Goal: Complete application form

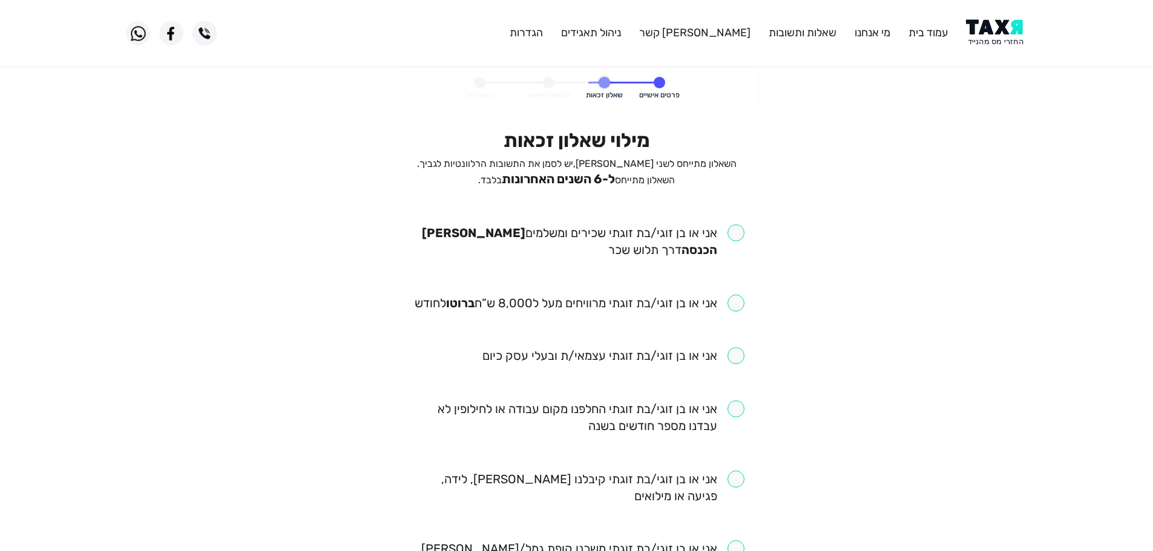
click at [730, 231] on input "checkbox" at bounding box center [576, 241] width 335 height 34
checkbox input "true"
click at [740, 305] on input "checkbox" at bounding box center [579, 303] width 330 height 17
checkbox input "true"
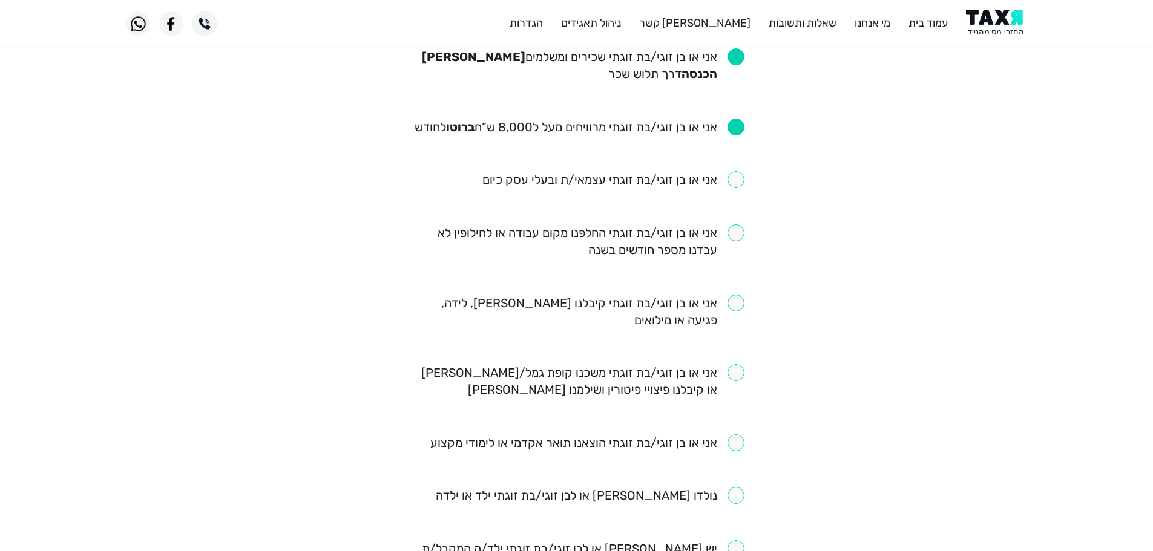
scroll to position [182, 0]
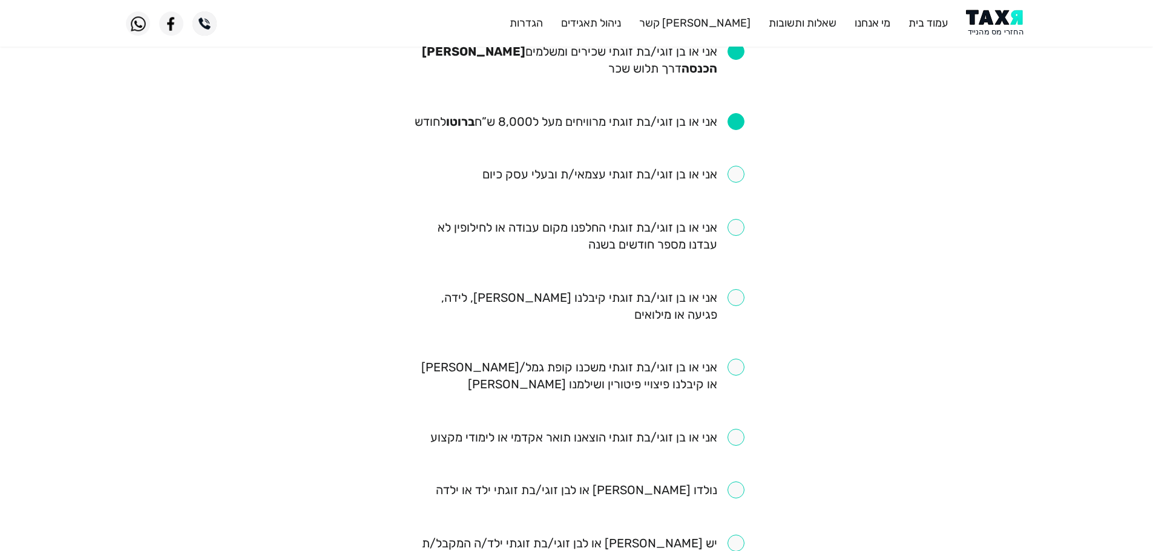
click at [739, 231] on input "checkbox" at bounding box center [576, 236] width 335 height 34
checkbox input "true"
click at [736, 368] on input "checkbox" at bounding box center [576, 376] width 335 height 34
checkbox input "true"
click at [736, 305] on input "checkbox" at bounding box center [576, 306] width 335 height 34
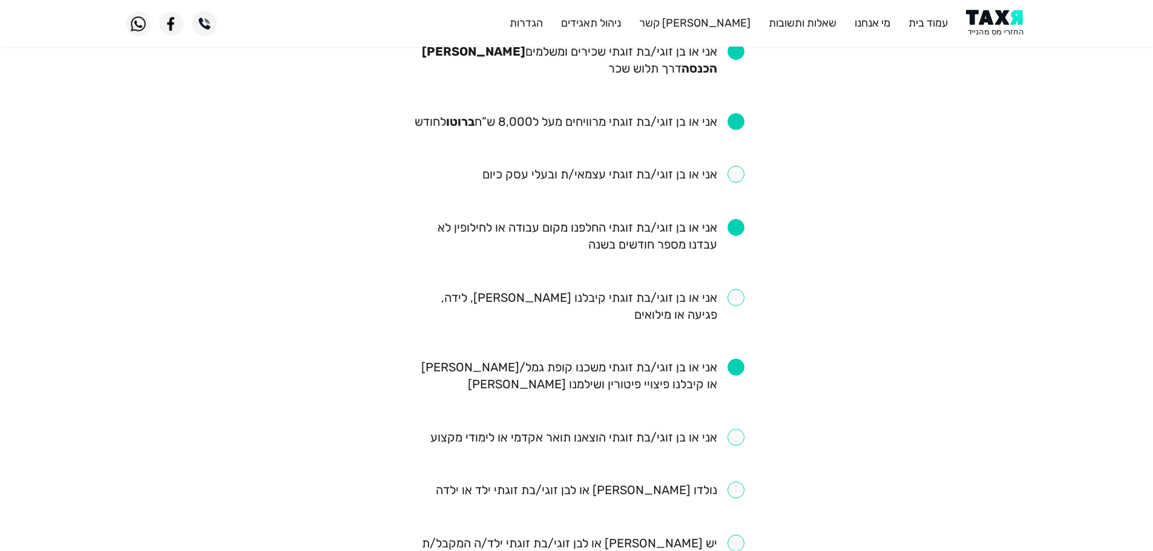
checkbox input "true"
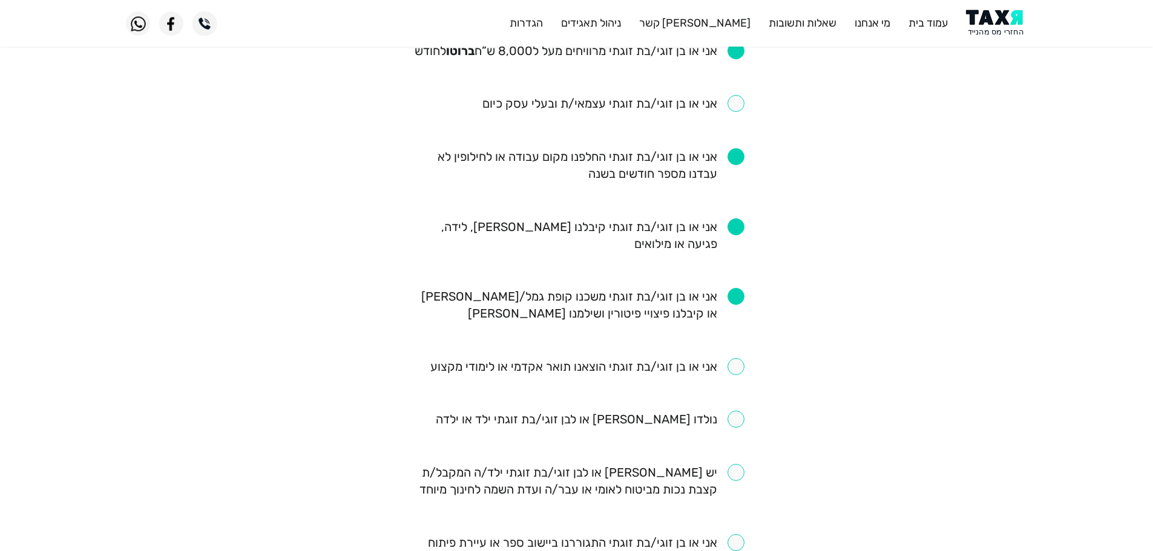
scroll to position [424, 0]
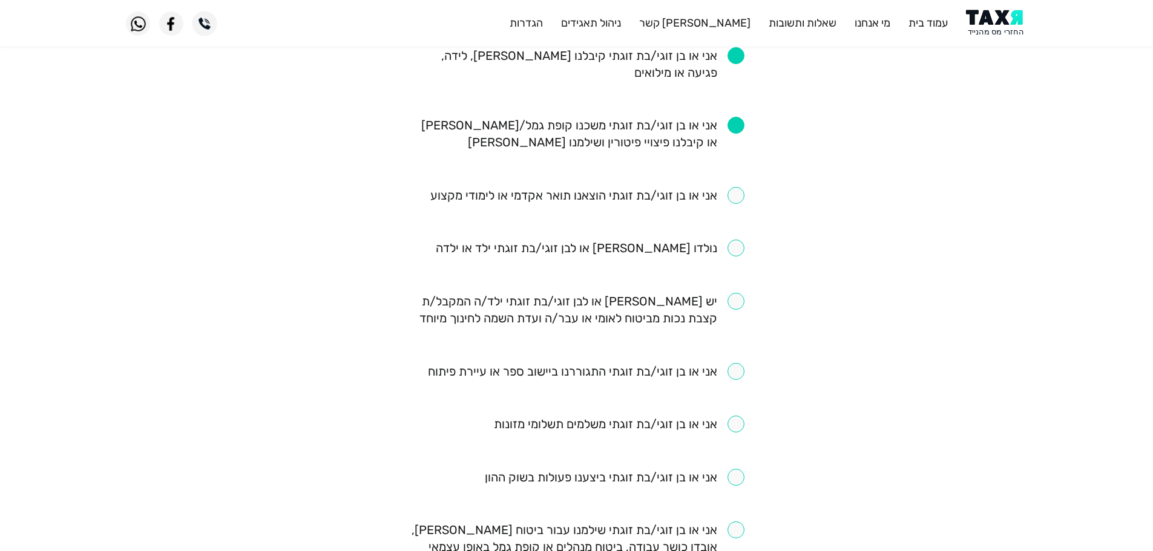
click at [742, 252] on input "checkbox" at bounding box center [590, 248] width 309 height 17
checkbox input "true"
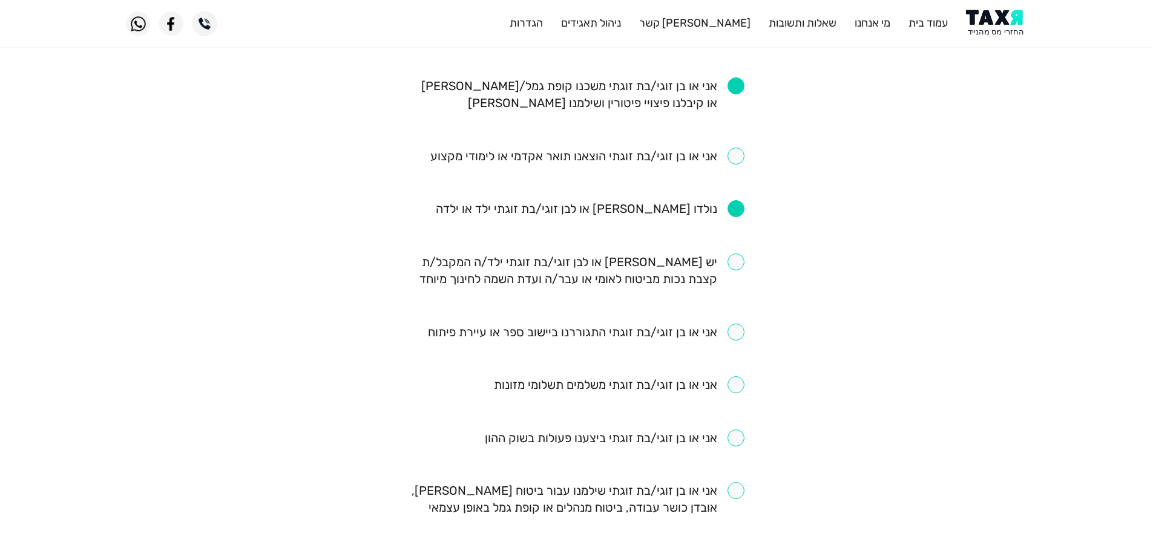
scroll to position [484, 0]
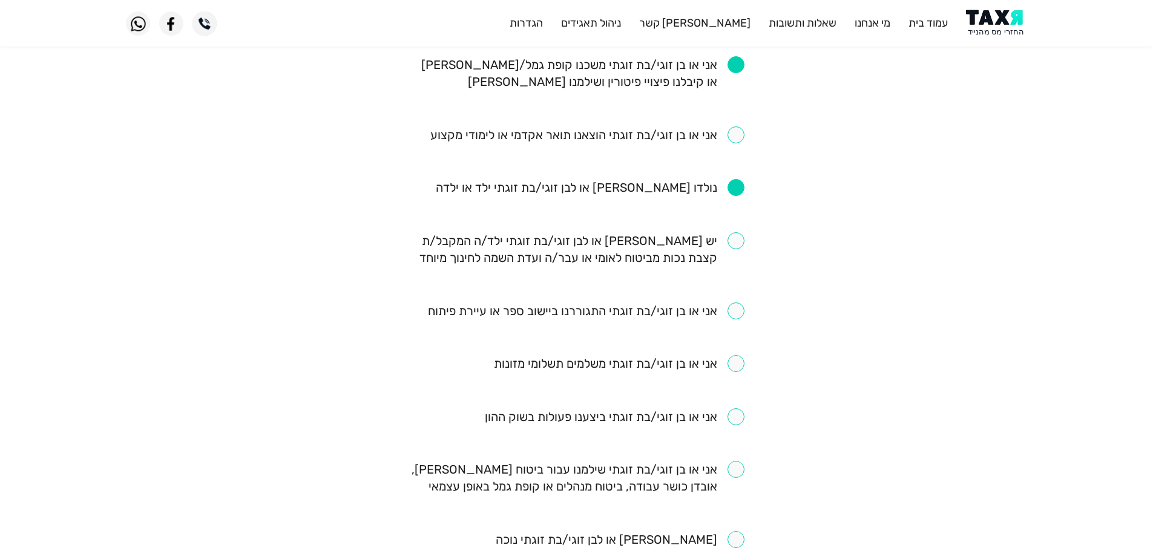
click at [737, 245] on input "checkbox" at bounding box center [576, 249] width 335 height 34
checkbox input "true"
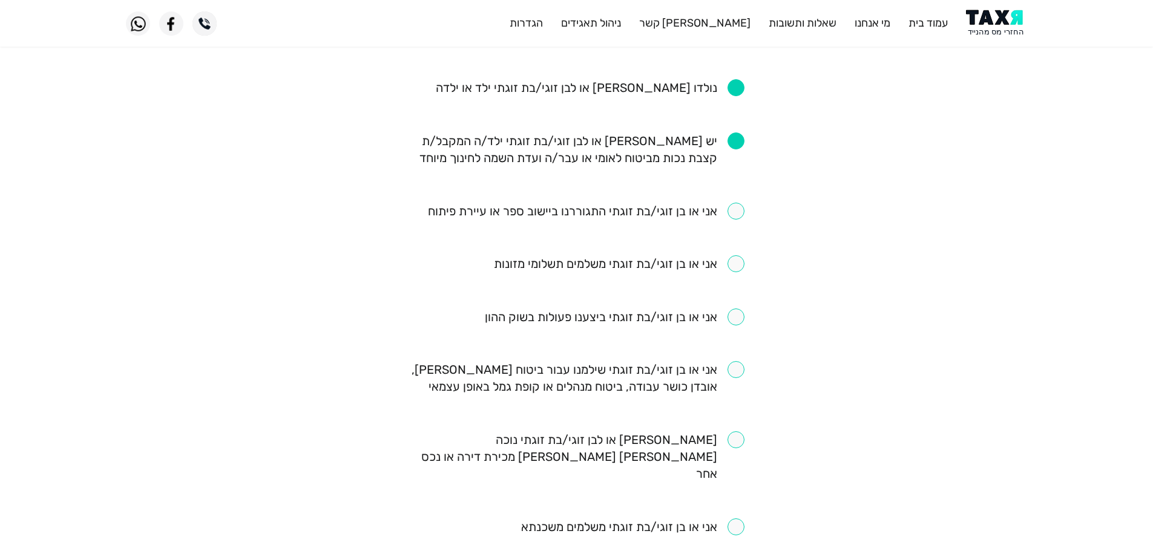
scroll to position [605, 0]
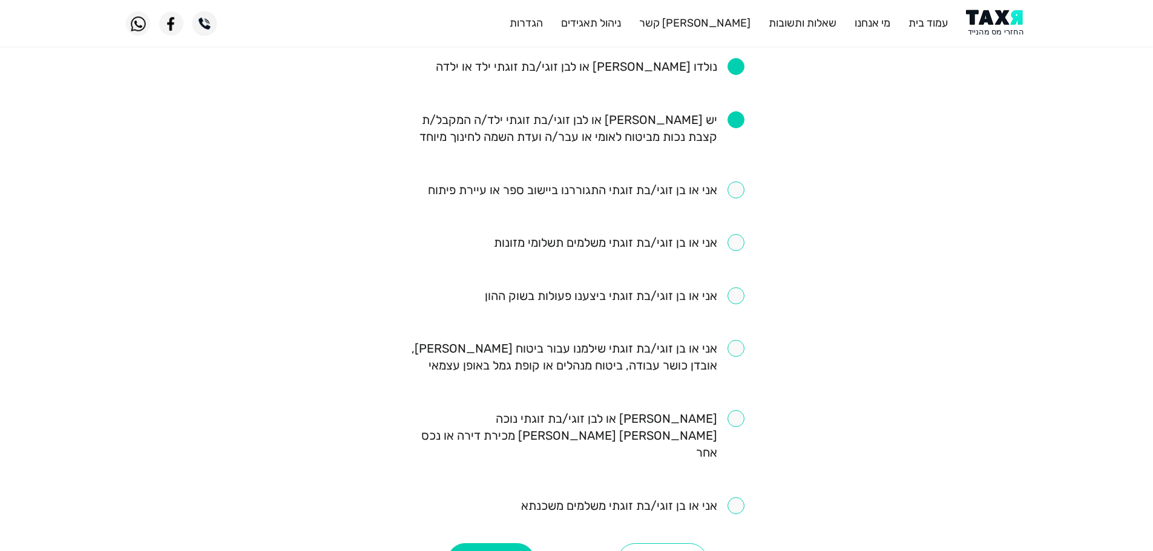
click at [735, 497] on input "checkbox" at bounding box center [632, 505] width 223 height 17
checkbox input "true"
click at [731, 353] on input "checkbox" at bounding box center [576, 357] width 335 height 34
checkbox input "true"
click at [489, 543] on button "המשך" at bounding box center [491, 561] width 88 height 36
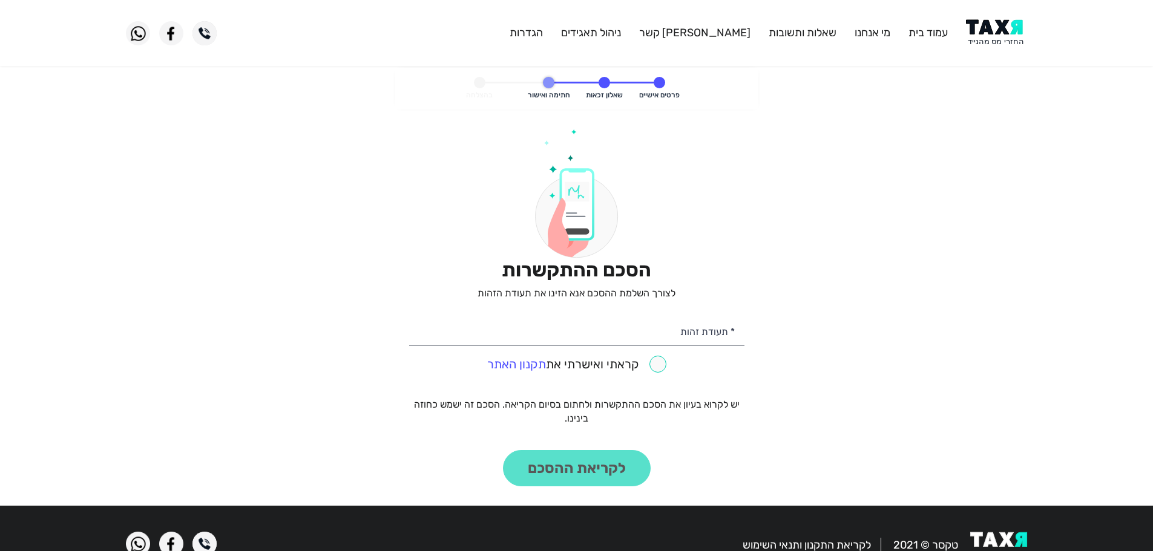
click at [1010, 30] on img at bounding box center [996, 32] width 61 height 27
